Goal: Check status

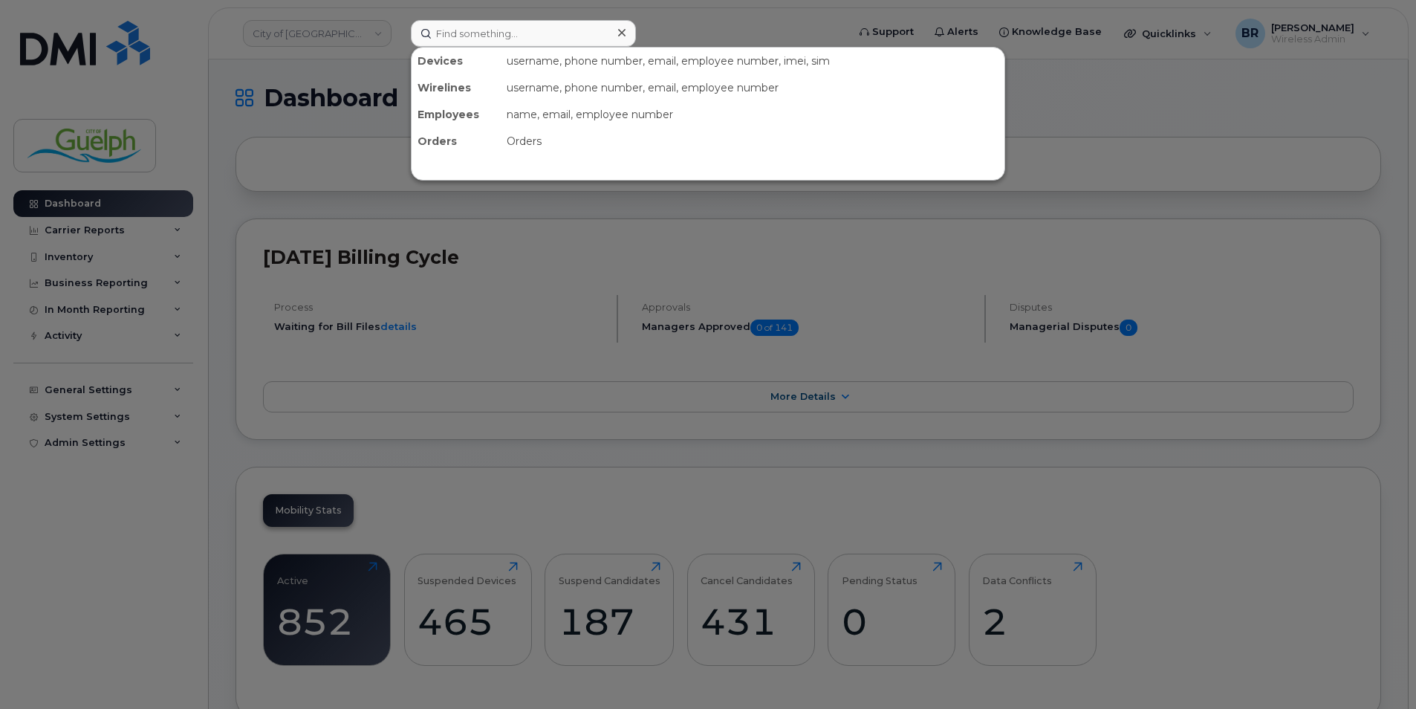
click at [484, 41] on input at bounding box center [523, 33] width 225 height 27
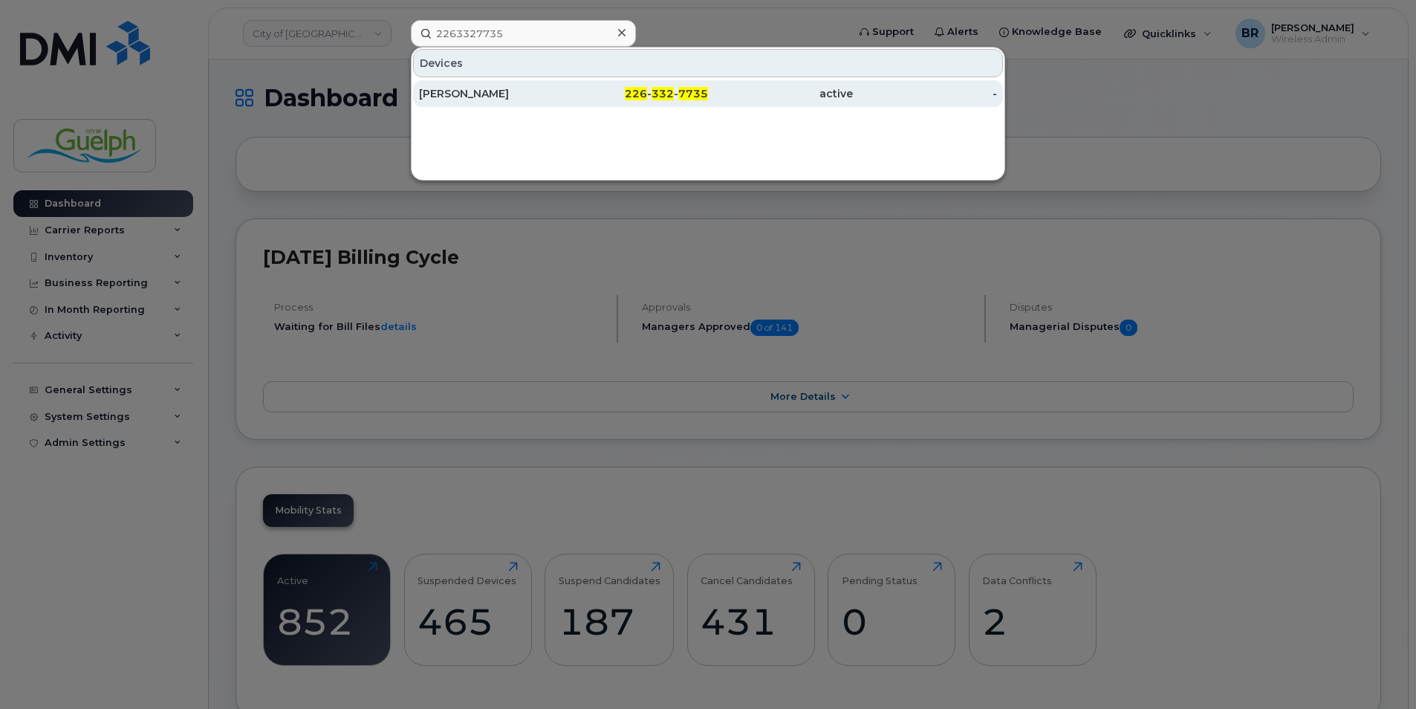
type input "2263327735"
click at [507, 102] on div "[PERSON_NAME]" at bounding box center [491, 93] width 145 height 27
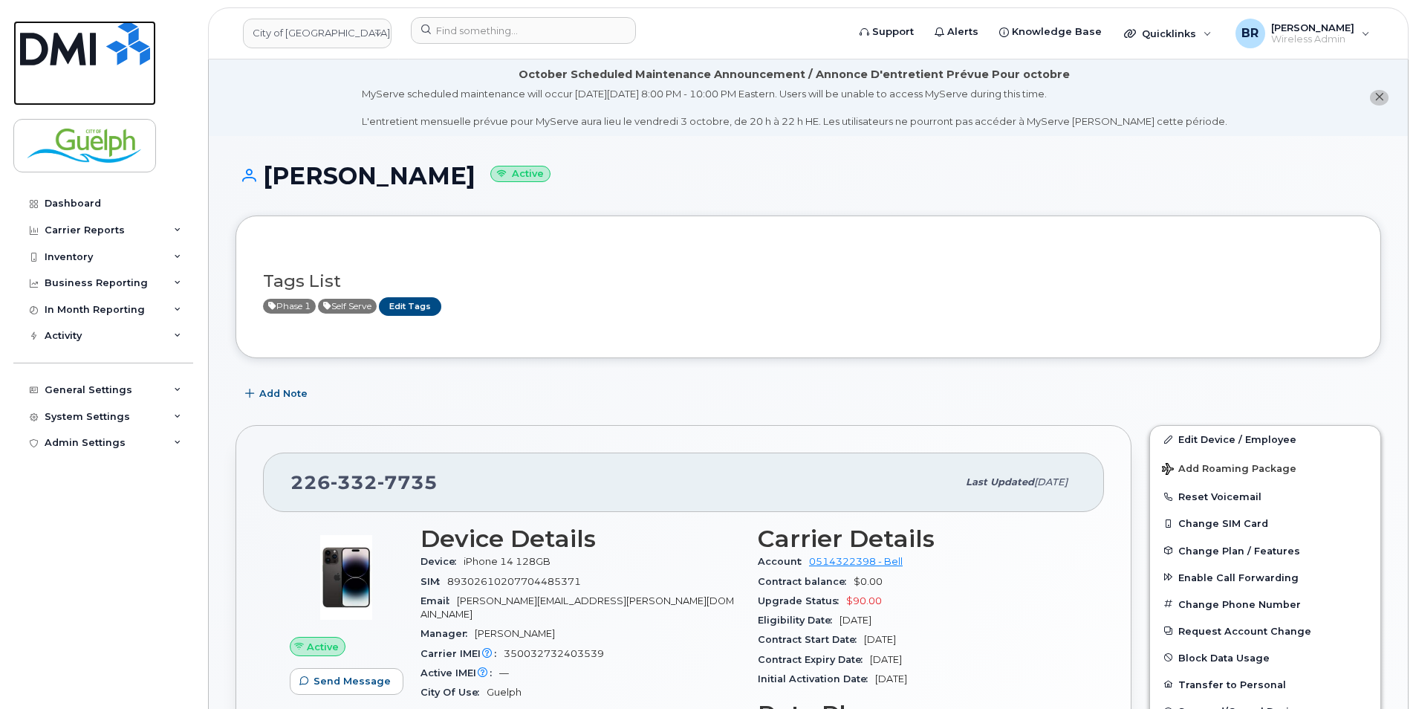
click at [73, 51] on img at bounding box center [85, 43] width 130 height 45
